Goal: Transaction & Acquisition: Purchase product/service

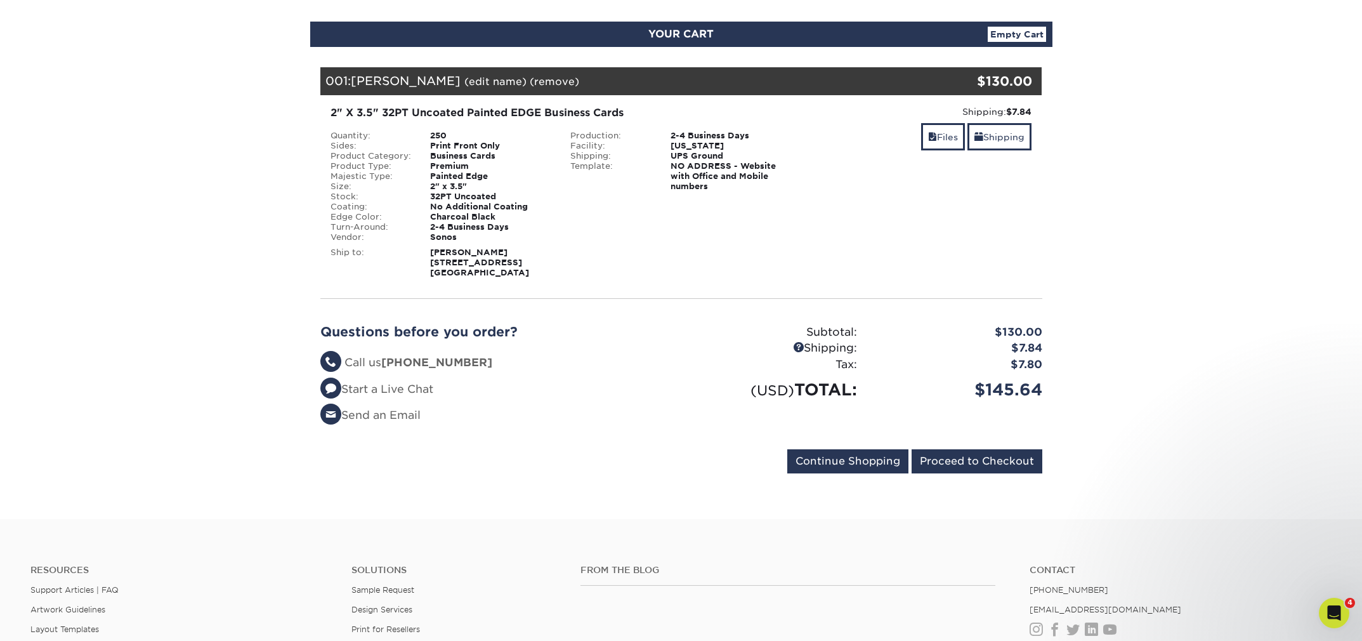
scroll to position [126, 0]
click at [841, 457] on input "Continue Shopping" at bounding box center [847, 461] width 121 height 24
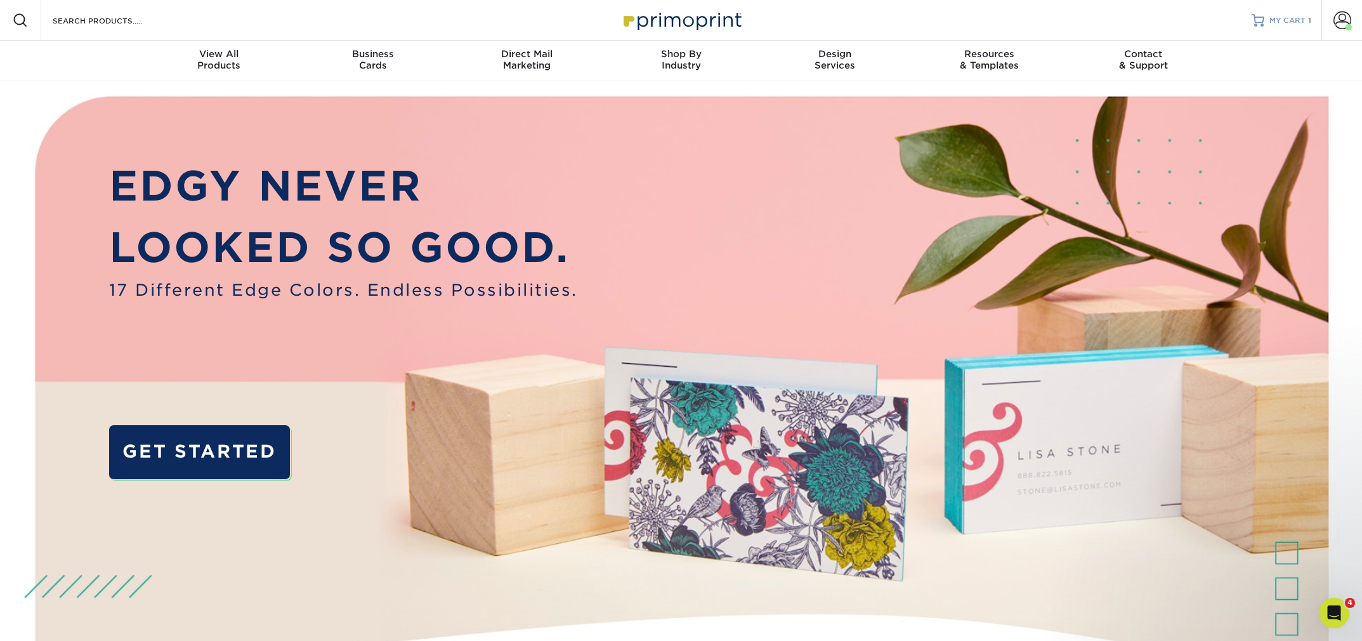
click at [1290, 18] on span "MY CART" at bounding box center [1287, 20] width 36 height 11
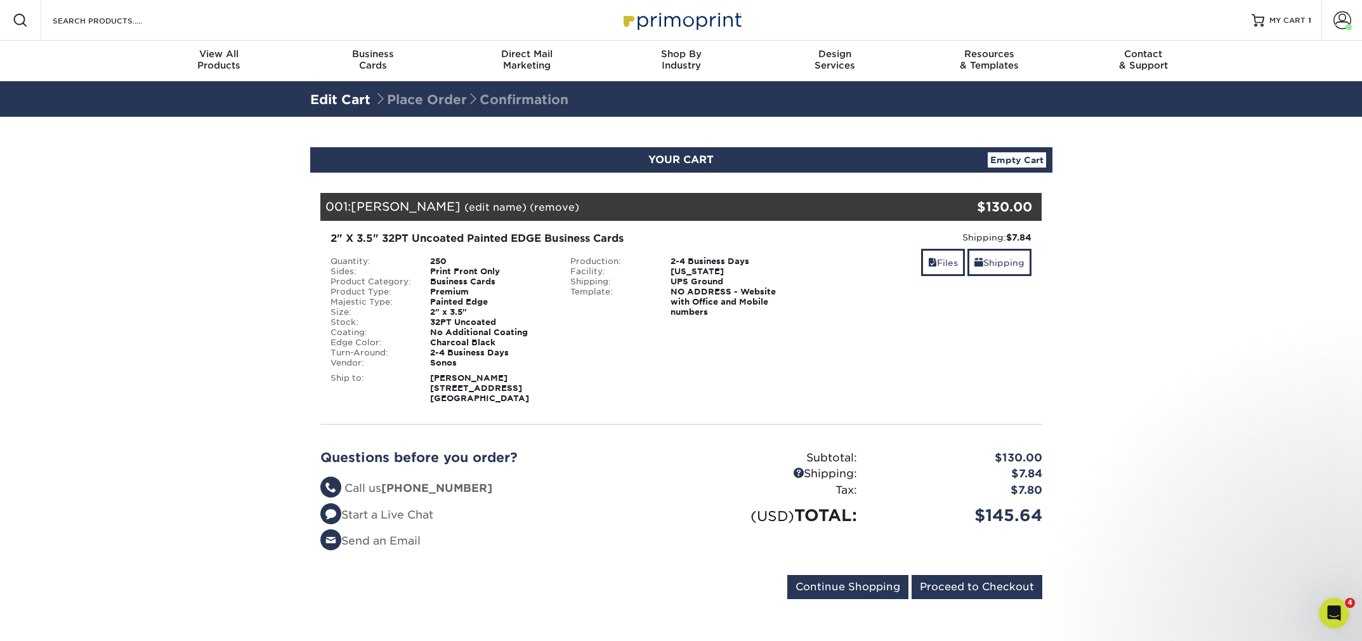
click at [191, 23] on div "Resources Menu Search Products Account Welcome, Workplace Business Account Sono…" at bounding box center [681, 20] width 1362 height 41
click at [134, 19] on input "Search Products" at bounding box center [113, 20] width 124 height 15
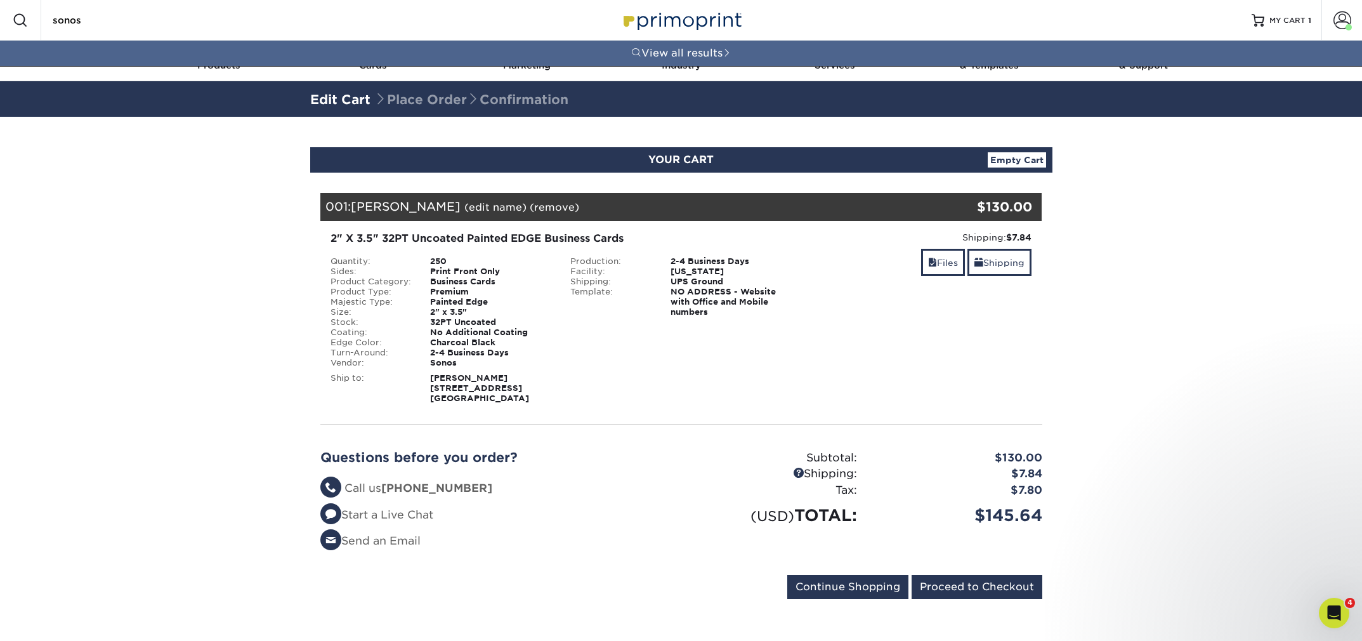
type input "sonos"
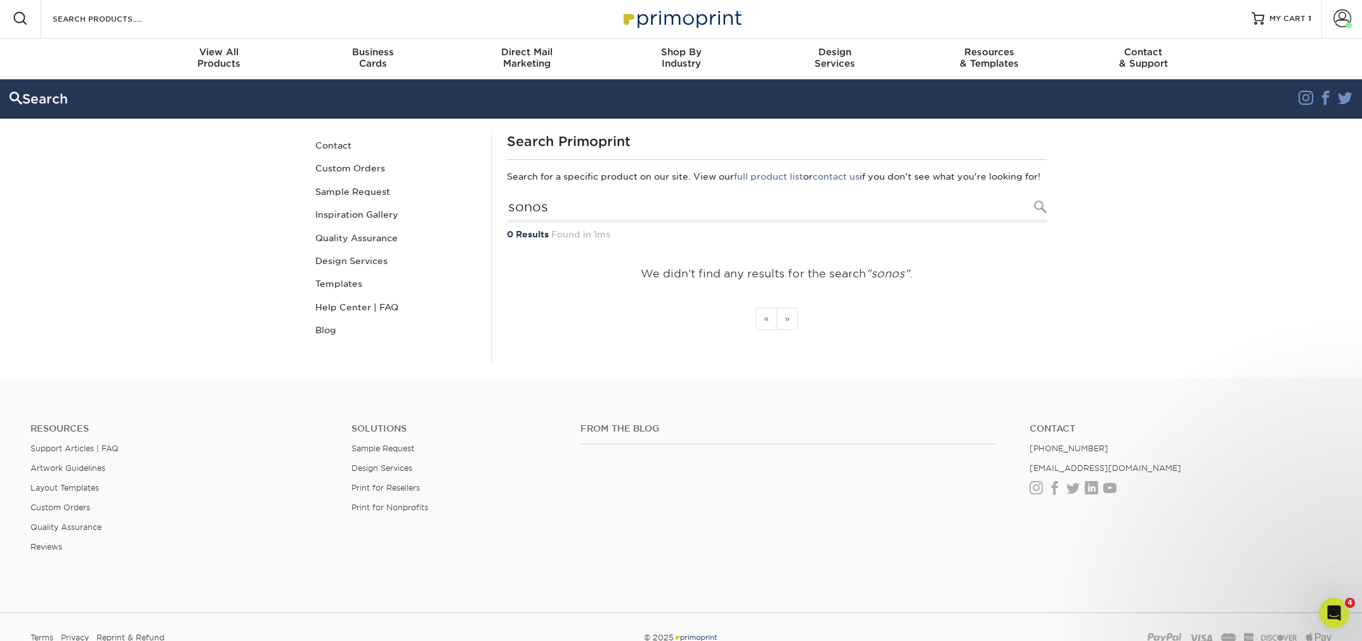
scroll to position [4, 0]
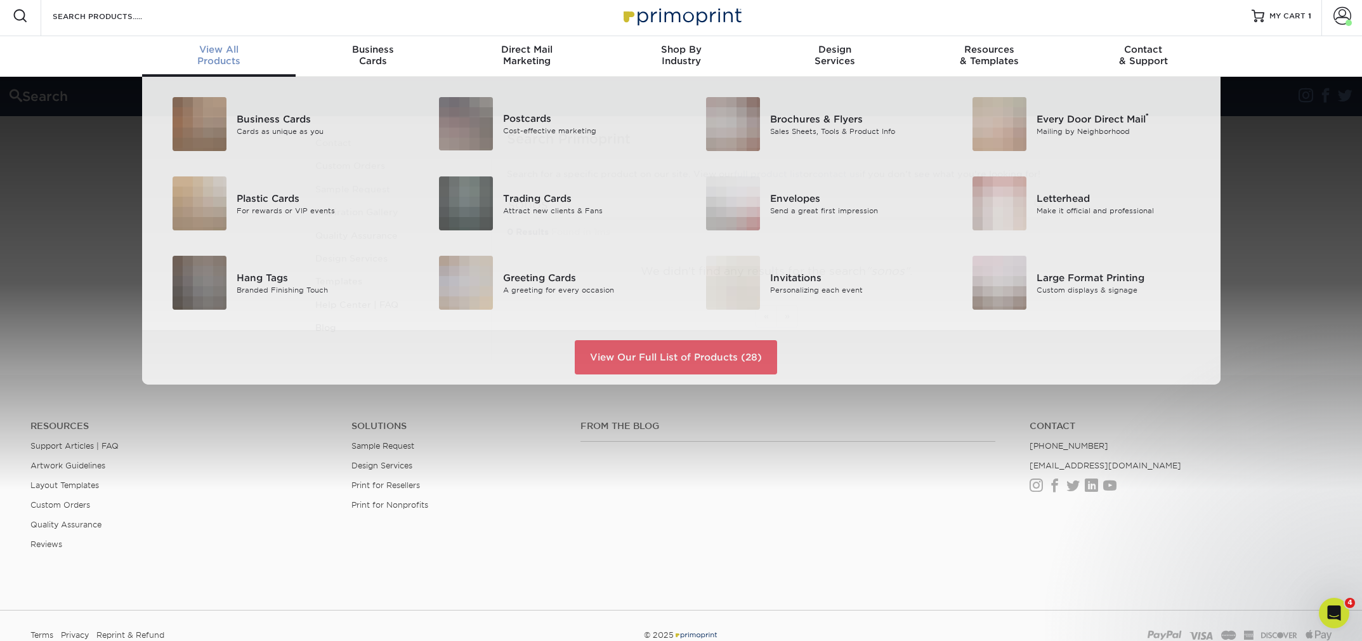
click at [230, 63] on div "View All Products" at bounding box center [219, 55] width 154 height 23
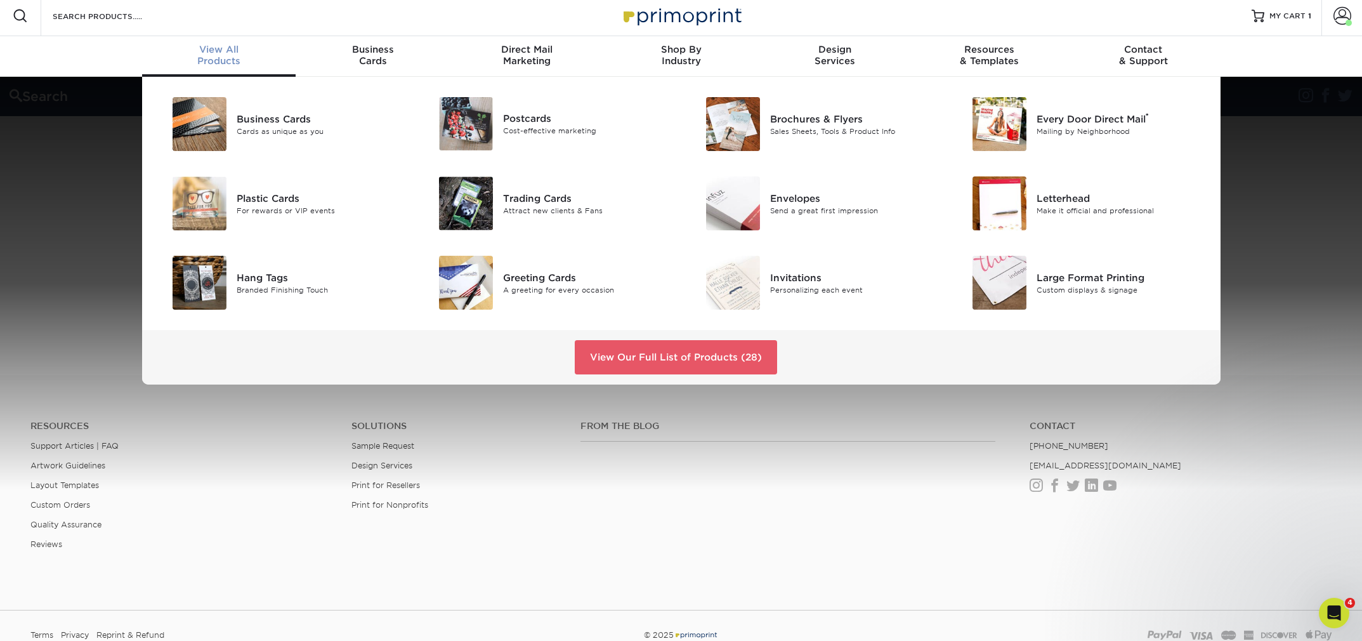
click at [1266, 246] on div "Business Cards Cards as unique as you Postcards Cost-effective marketing ®" at bounding box center [681, 231] width 1362 height 308
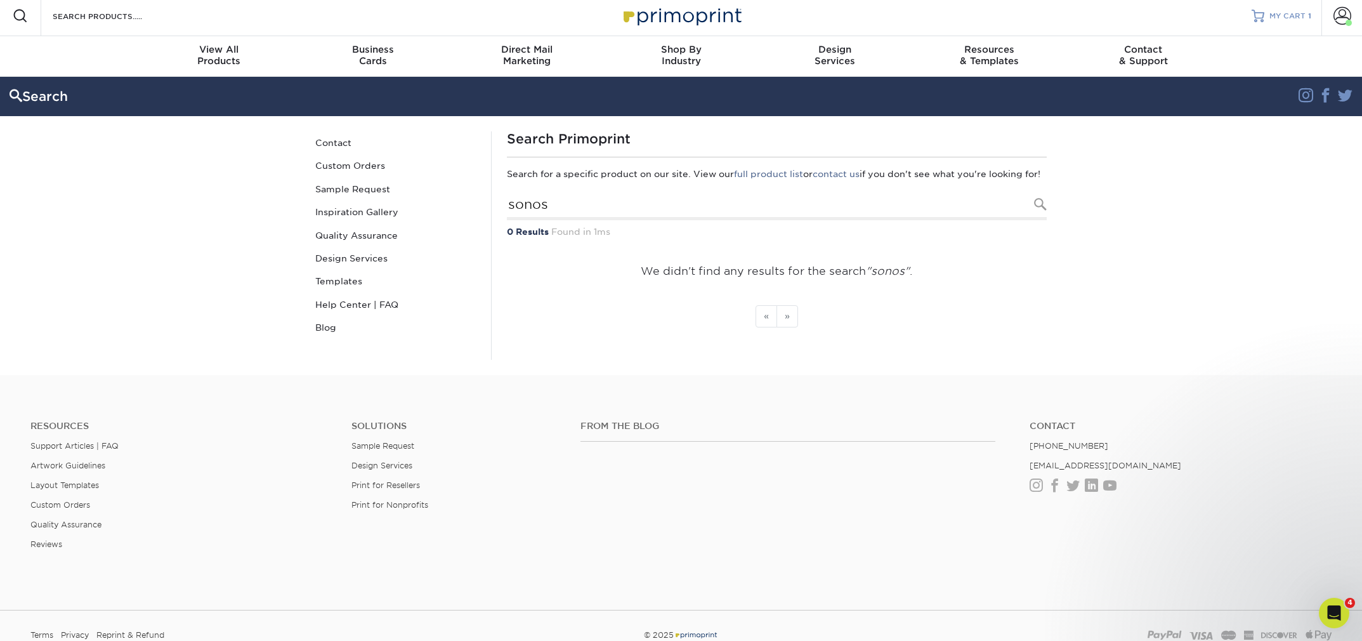
click at [1288, 14] on span "MY CART" at bounding box center [1287, 16] width 36 height 11
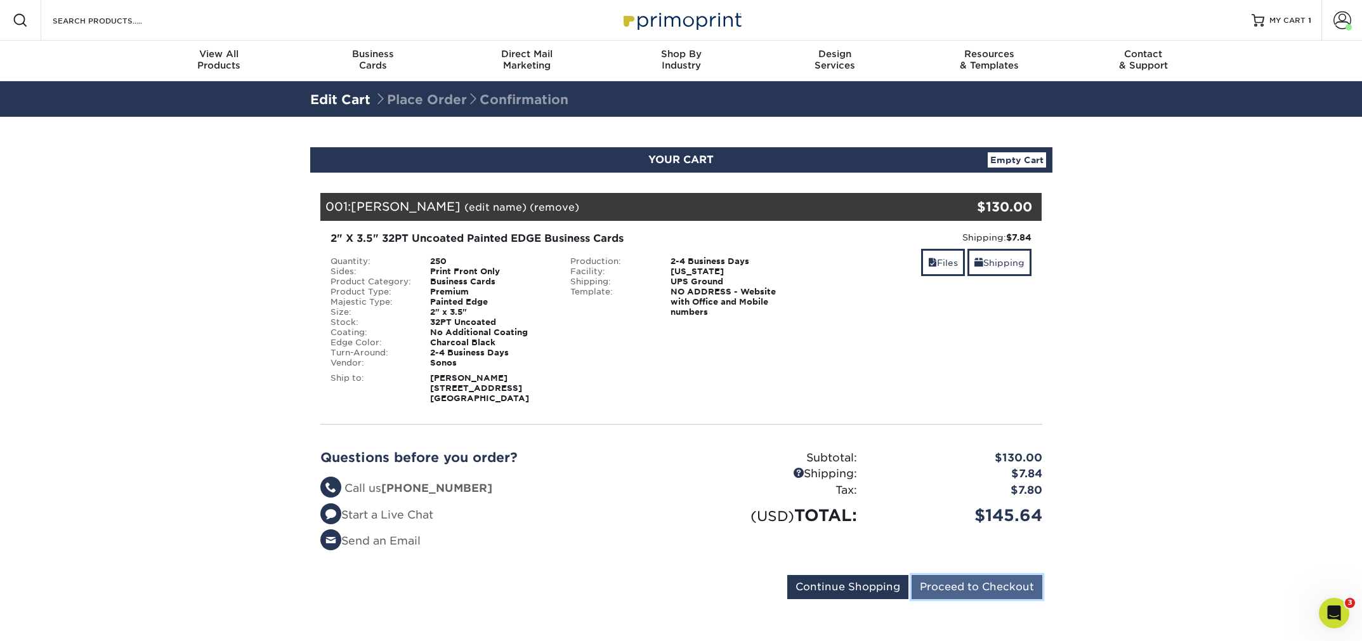
click at [932, 580] on input "Proceed to Checkout" at bounding box center [977, 587] width 131 height 24
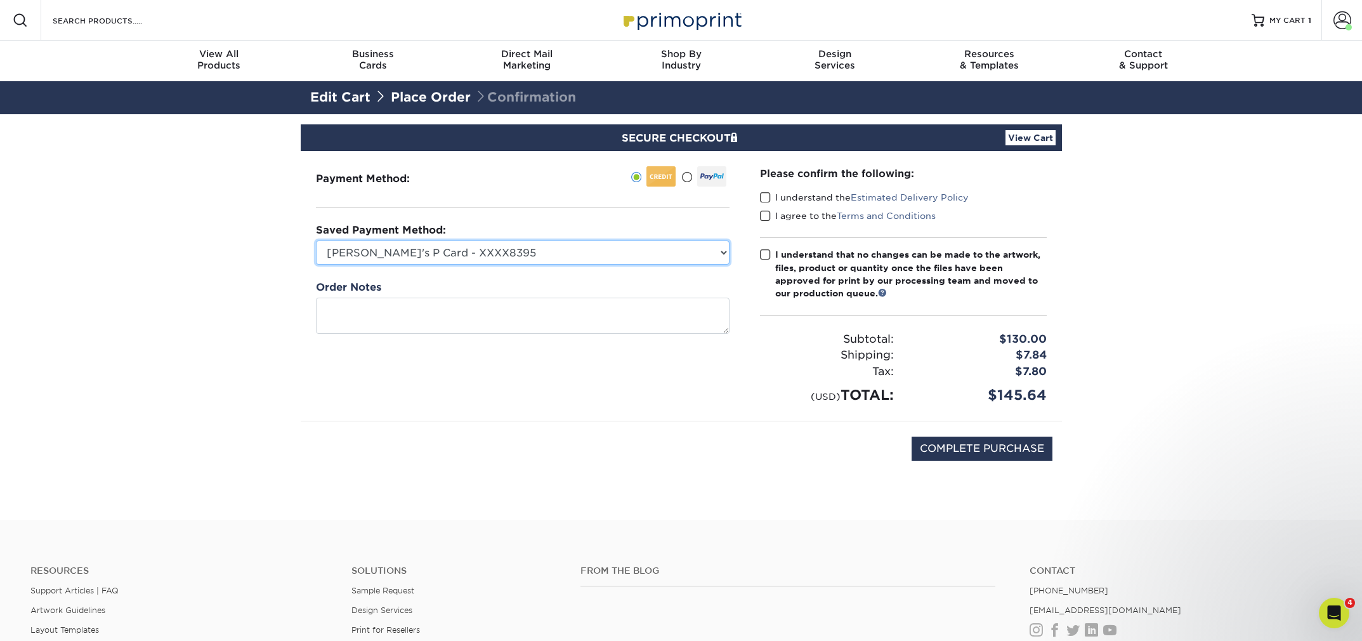
click at [714, 256] on select "Jake's P Card - XXXX8395 MasterCard - XXXX2183 New Credit Card" at bounding box center [523, 252] width 414 height 24
click at [722, 254] on select "Jake's P Card - XXXX8395 MasterCard - XXXX2183 New Credit Card" at bounding box center [523, 252] width 414 height 24
select select "71523"
click at [316, 240] on select "Jake's P Card - XXXX8395 MasterCard - XXXX2183 New Credit Card" at bounding box center [523, 252] width 414 height 24
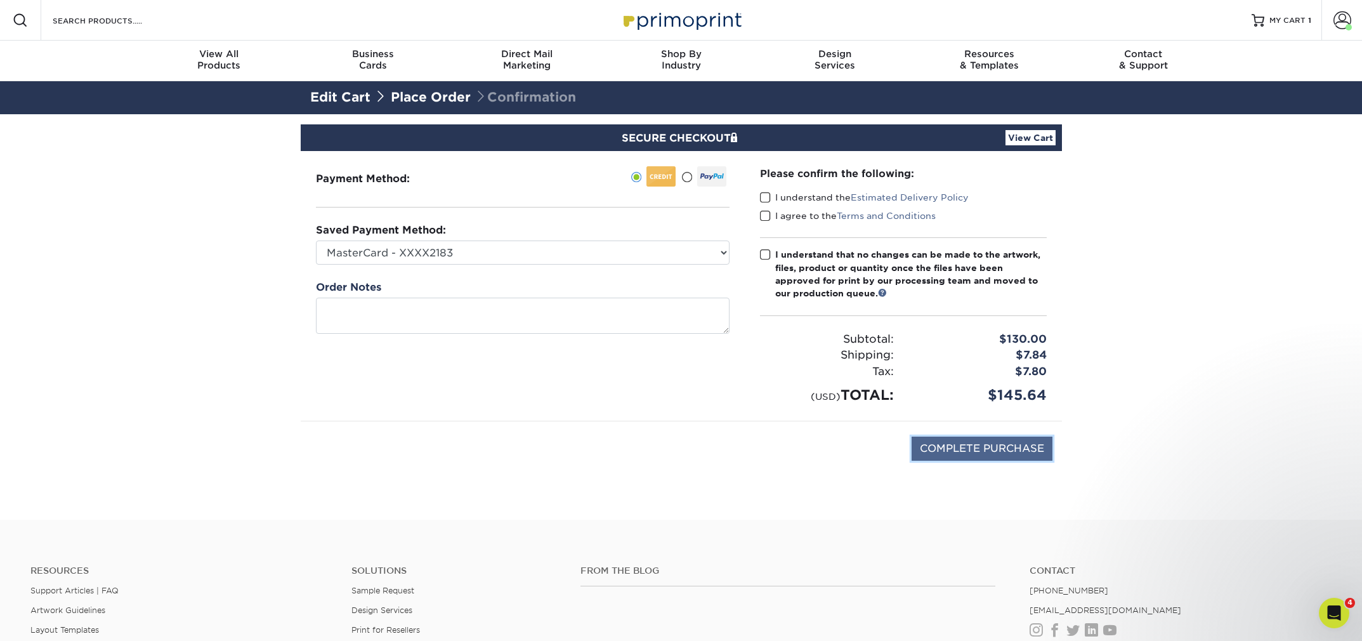
click at [1023, 443] on input "COMPLETE PURCHASE" at bounding box center [982, 448] width 141 height 24
click at [767, 193] on span at bounding box center [765, 198] width 11 height 12
click at [0, 0] on input "I understand the Estimated Delivery Policy" at bounding box center [0, 0] width 0 height 0
click at [765, 211] on span at bounding box center [765, 216] width 11 height 12
click at [0, 0] on input "I agree to the Terms and Conditions" at bounding box center [0, 0] width 0 height 0
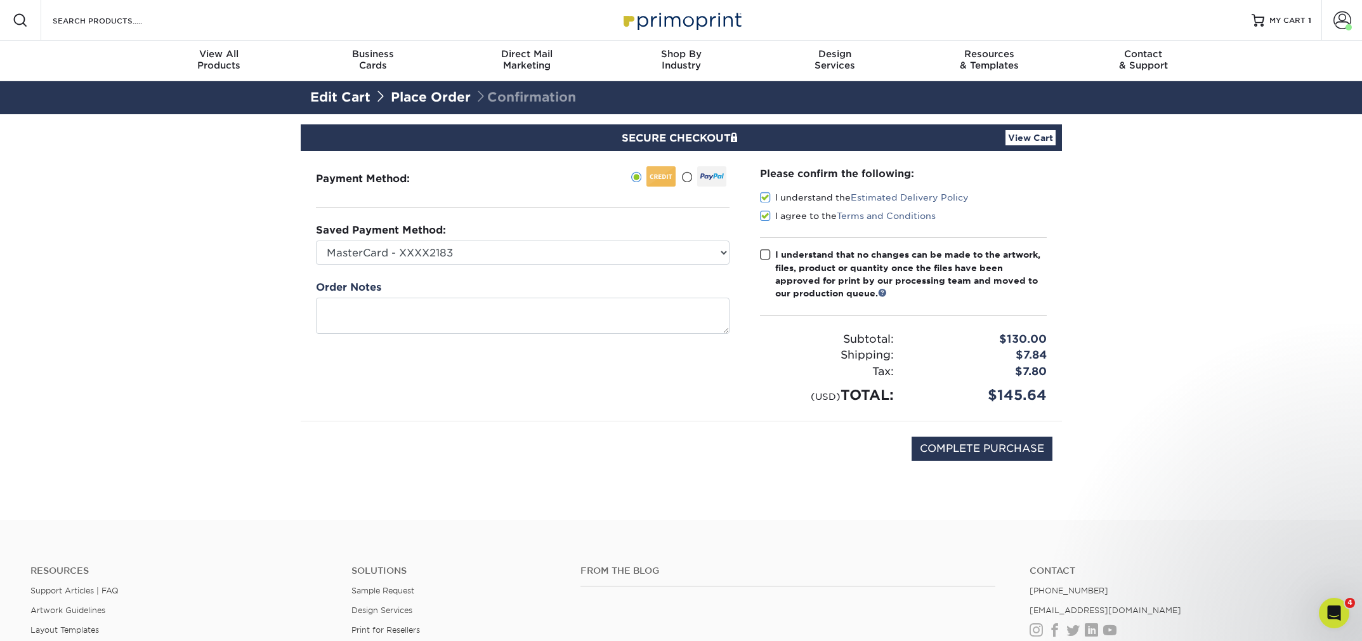
click at [764, 251] on span at bounding box center [765, 255] width 11 height 12
click at [0, 0] on input "I understand that no changes can be made to the artwork, files, product or quan…" at bounding box center [0, 0] width 0 height 0
click at [948, 445] on input "COMPLETE PURCHASE" at bounding box center [982, 448] width 141 height 24
type input "PROCESSING, PLEASE WAIT..."
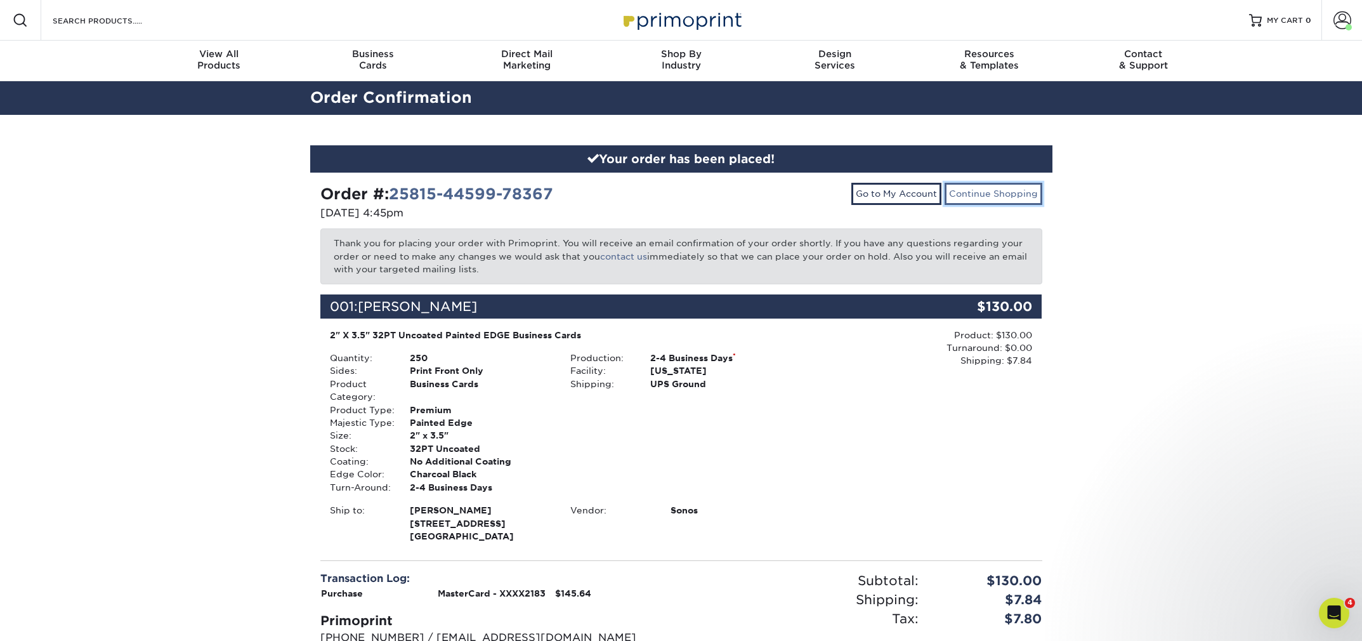
click at [975, 188] on link "Continue Shopping" at bounding box center [994, 194] width 98 height 22
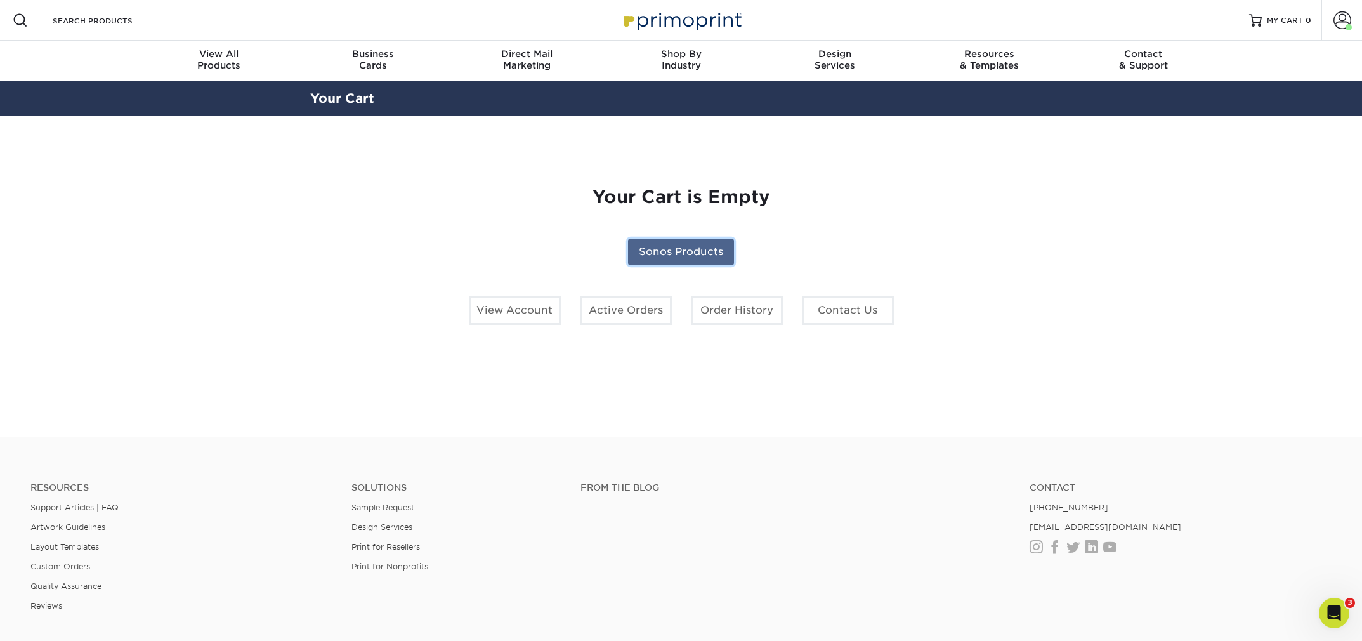
click at [715, 242] on link "Sonos Products" at bounding box center [681, 252] width 106 height 27
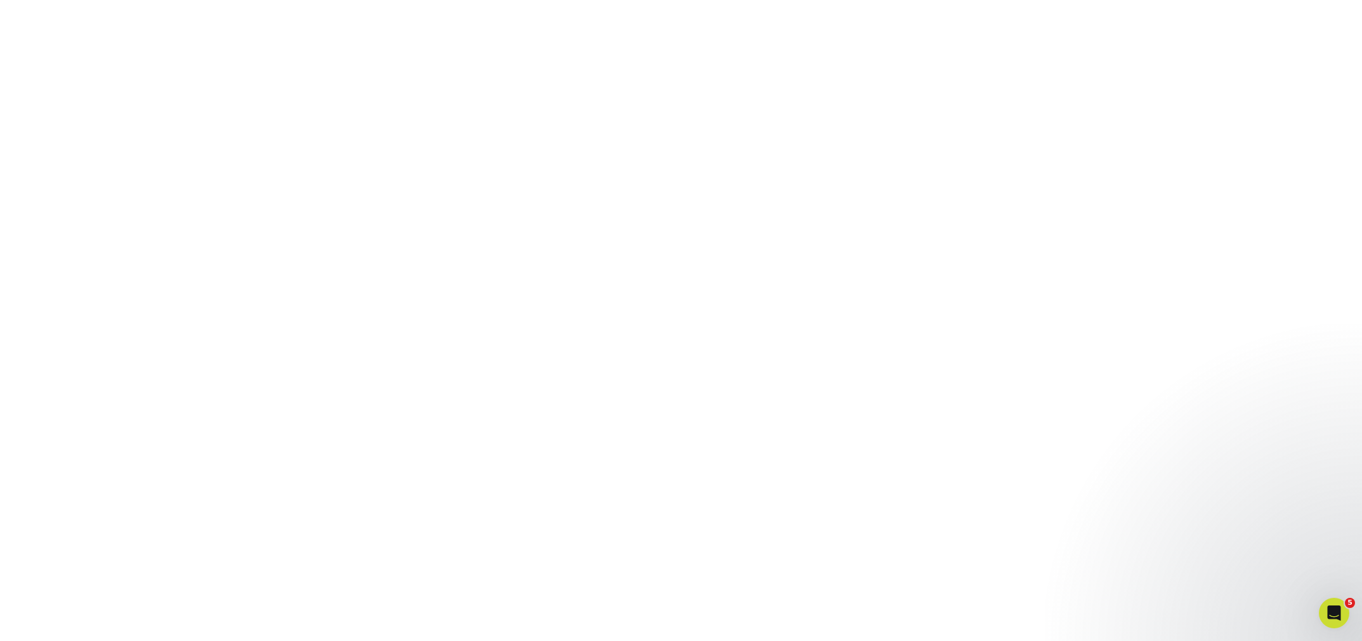
scroll to position [213, 0]
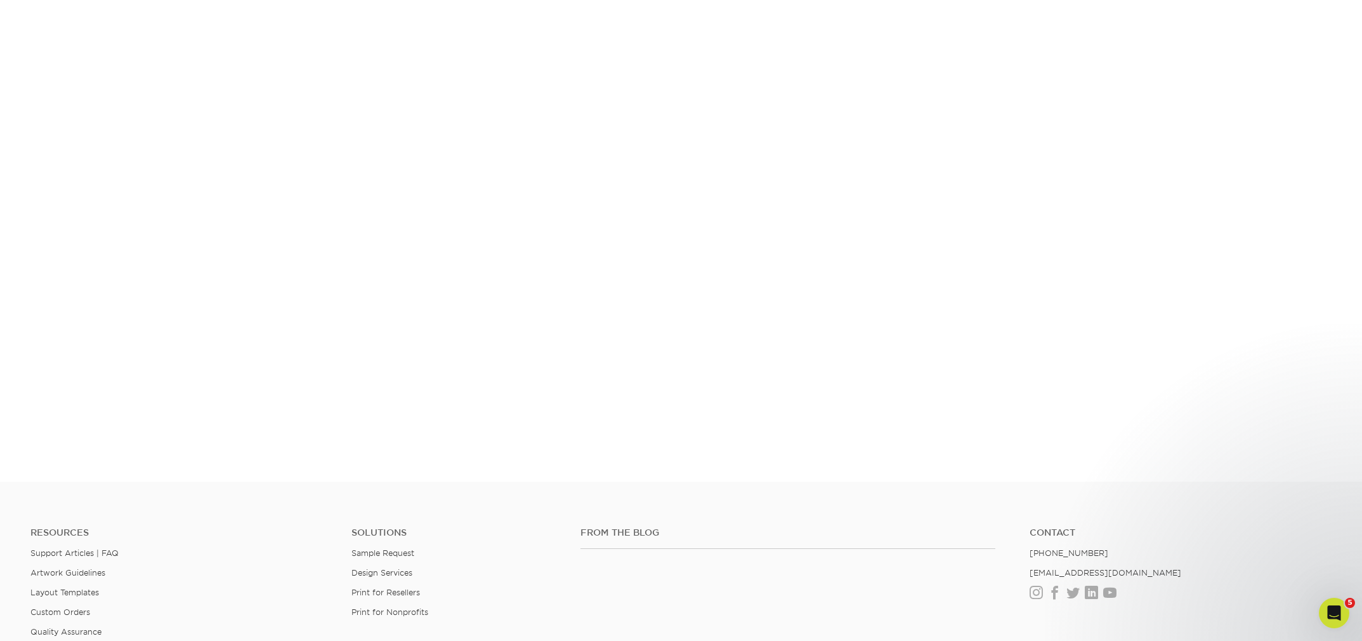
scroll to position [306, 0]
